Goal: Transaction & Acquisition: Purchase product/service

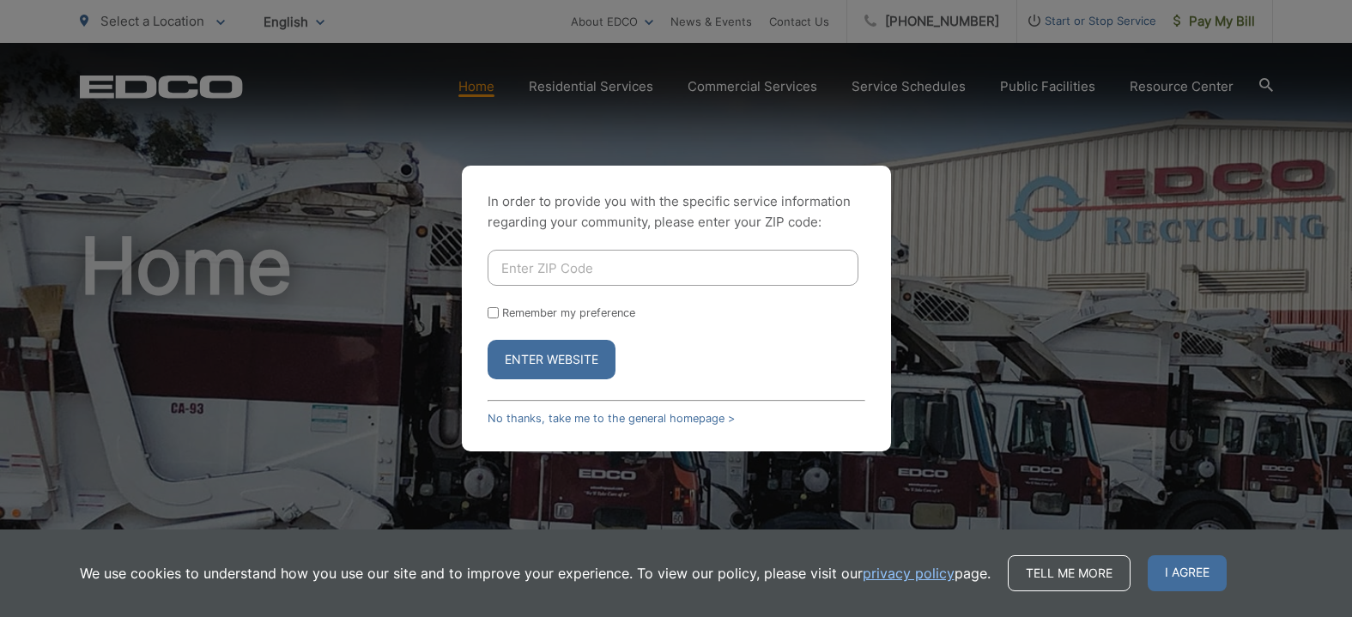
click at [589, 265] on input "Enter ZIP Code" at bounding box center [673, 268] width 371 height 36
type input "92027"
drag, startPoint x: 574, startPoint y: 370, endPoint x: 576, endPoint y: 357, distance: 13.0
click at [574, 368] on button "Enter Website" at bounding box center [552, 359] width 128 height 39
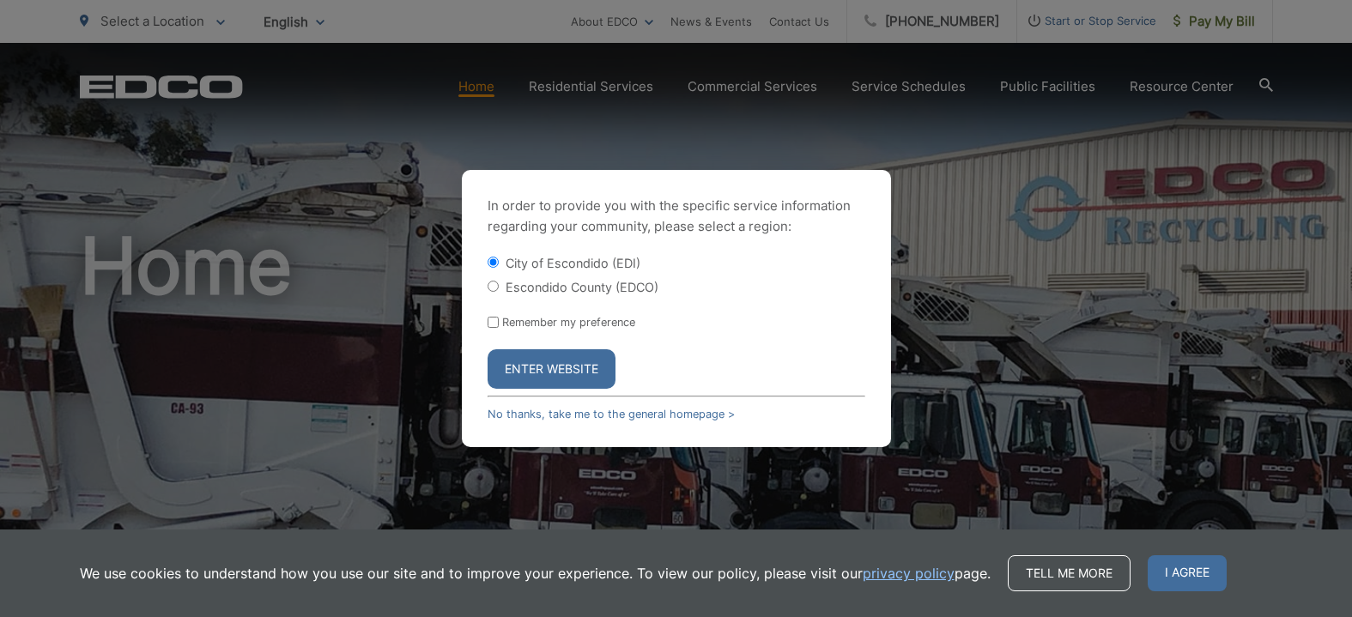
click at [491, 286] on input "Escondido County (EDCO)" at bounding box center [493, 286] width 11 height 11
radio input "true"
click at [543, 369] on button "Enter Website" at bounding box center [552, 368] width 128 height 39
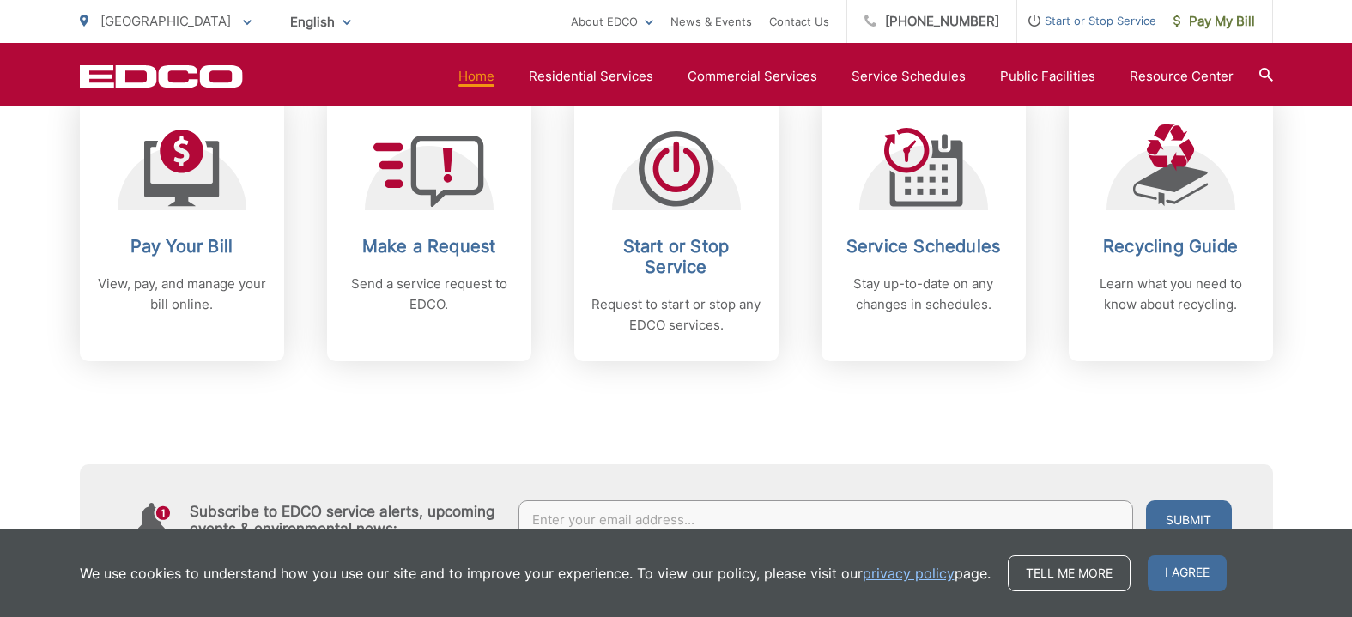
scroll to position [785, 0]
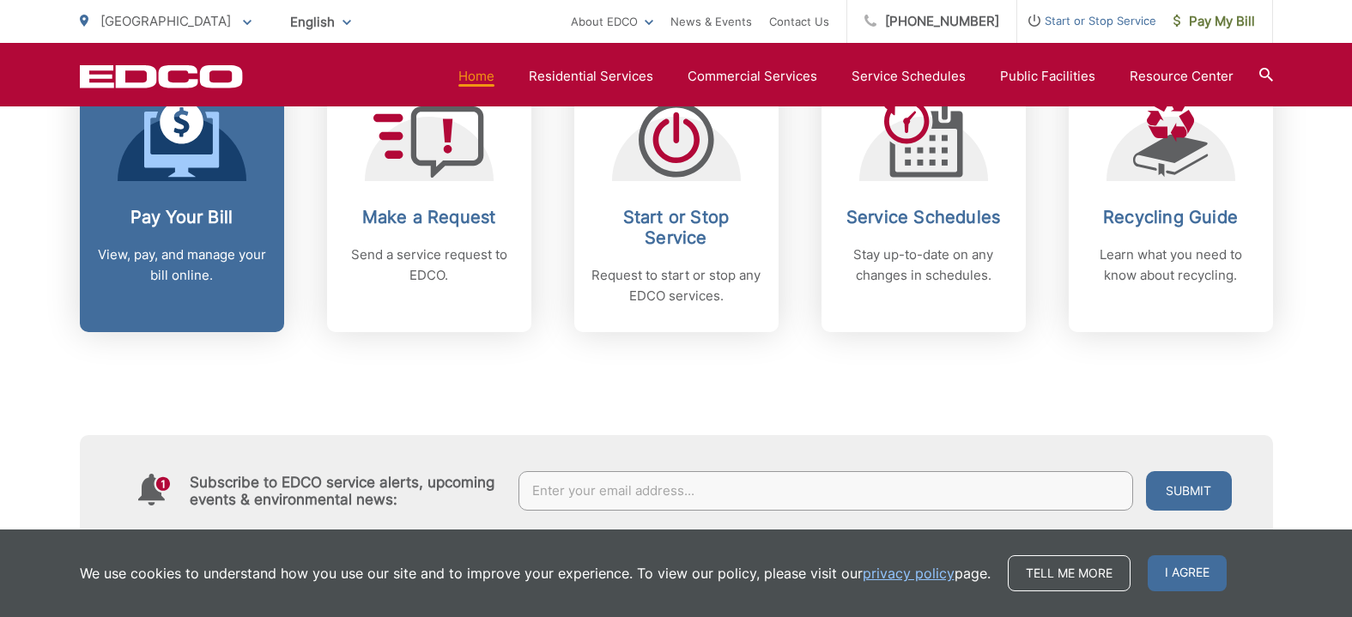
click at [189, 223] on h2 "Pay Your Bill" at bounding box center [182, 217] width 170 height 21
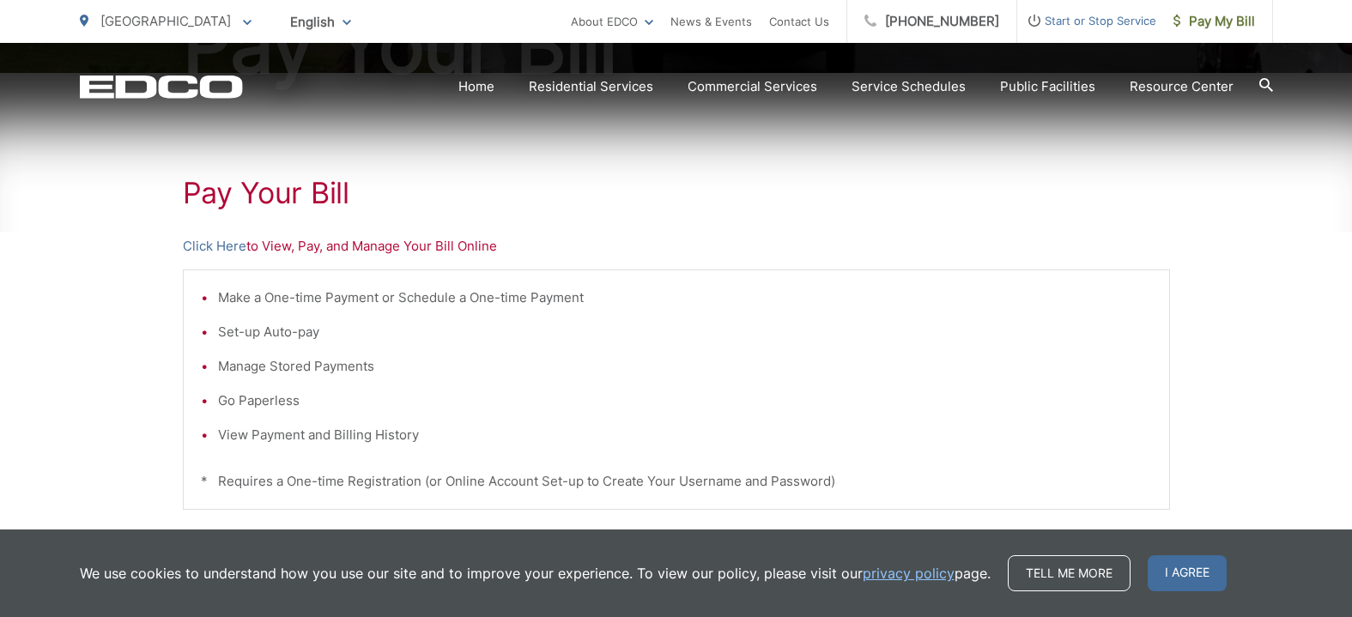
scroll to position [291, 0]
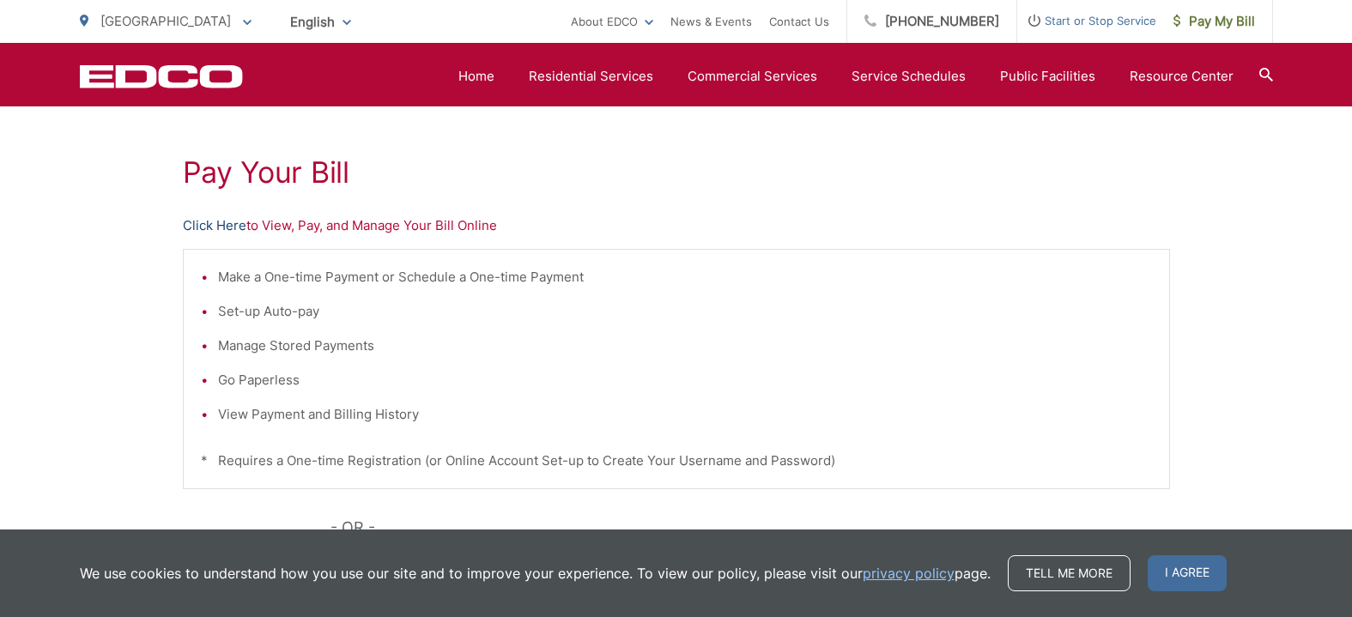
click at [197, 224] on link "Click Here" at bounding box center [215, 226] width 64 height 21
